Goal: Browse casually: Explore the website without a specific task or goal

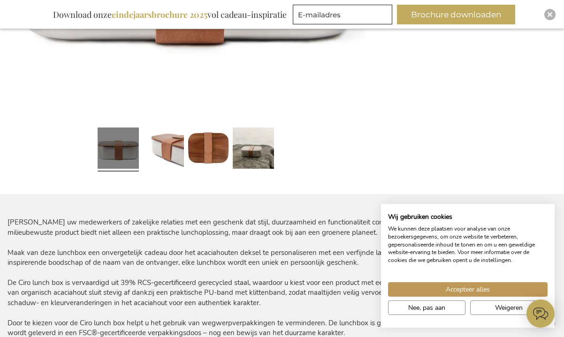
scroll to position [391, 0]
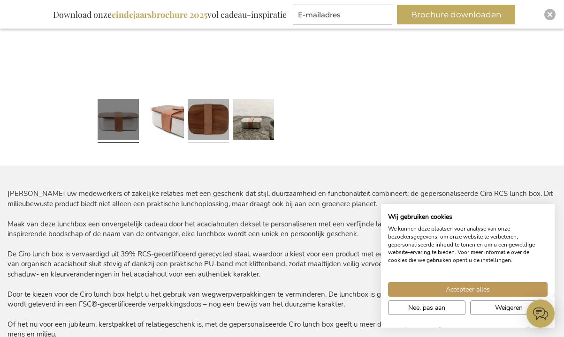
click at [207, 144] on link at bounding box center [208, 121] width 41 height 52
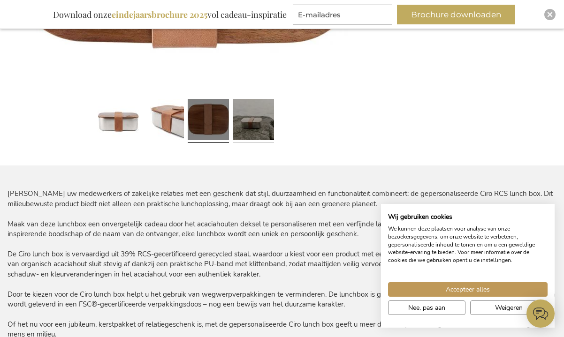
click at [259, 128] on link at bounding box center [253, 121] width 41 height 52
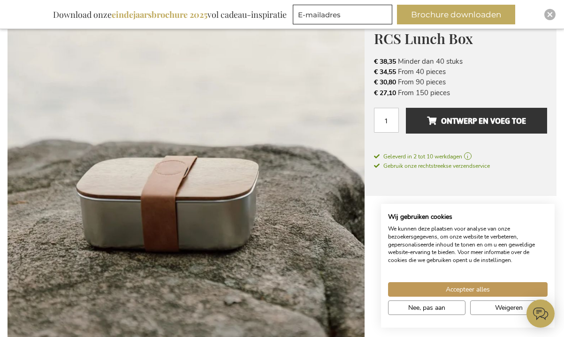
scroll to position [117, 0]
